Goal: Navigation & Orientation: Find specific page/section

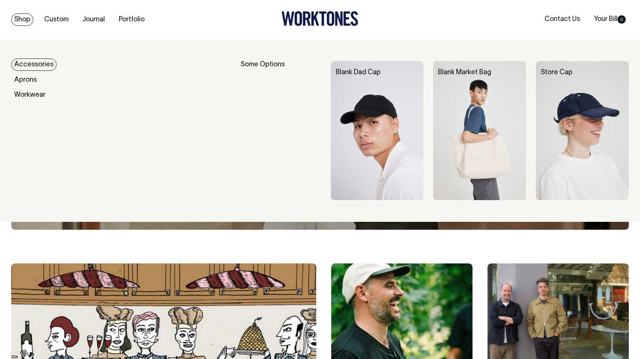
click at [43, 65] on link "Accessories" at bounding box center [33, 64] width 45 height 12
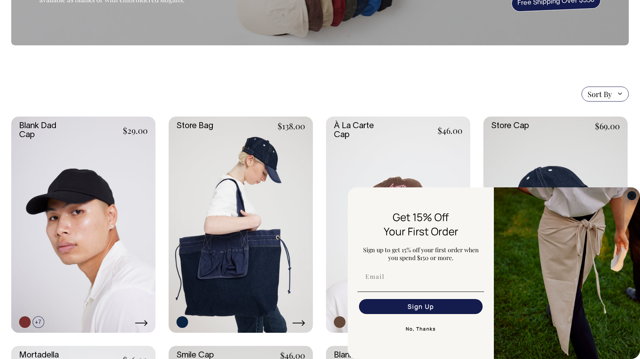
scroll to position [114, 0]
click at [630, 197] on circle "Close dialog" at bounding box center [632, 195] width 9 height 9
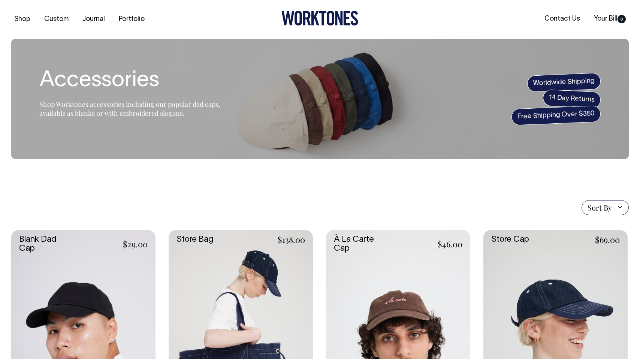
scroll to position [0, 0]
